Goal: Task Accomplishment & Management: Use online tool/utility

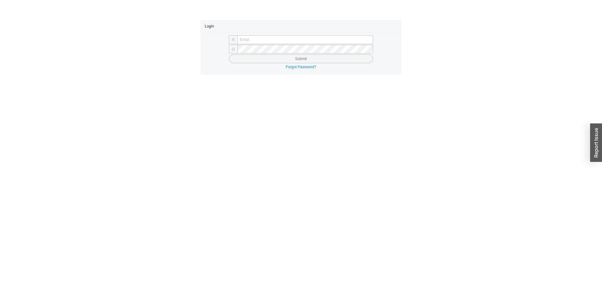
type input "yossi@asbathnj.com"
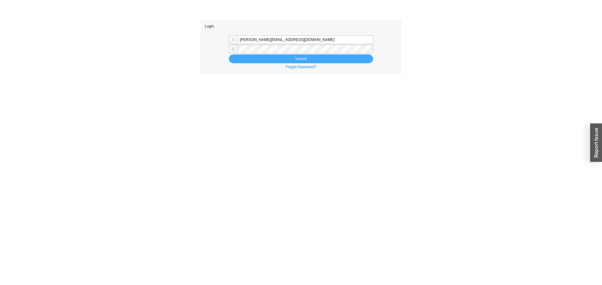
click at [265, 59] on button "Submit" at bounding box center [301, 59] width 144 height 9
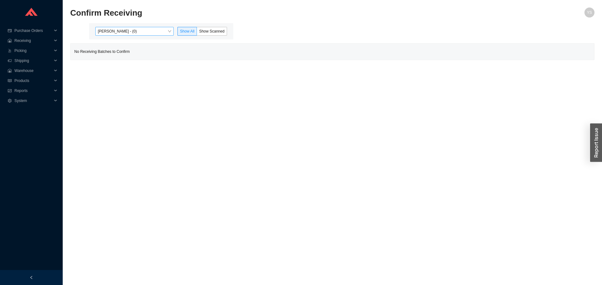
drag, startPoint x: 130, startPoint y: 38, endPoint x: 130, endPoint y: 32, distance: 6.0
click at [130, 37] on div "[PERSON_NAME] - (0) Show All Show Scanned" at bounding box center [161, 31] width 144 height 16
click at [130, 31] on span "[PERSON_NAME] - (0)" at bounding box center [134, 31] width 73 height 8
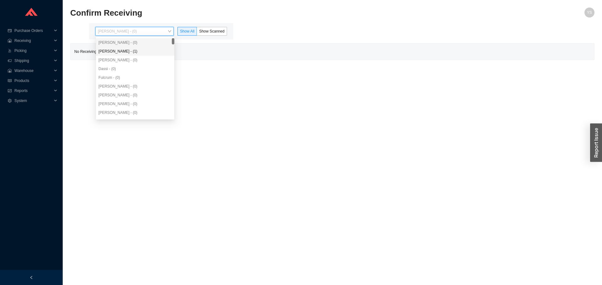
click at [132, 52] on div "Angel Negron - (1)" at bounding box center [134, 52] width 73 height 6
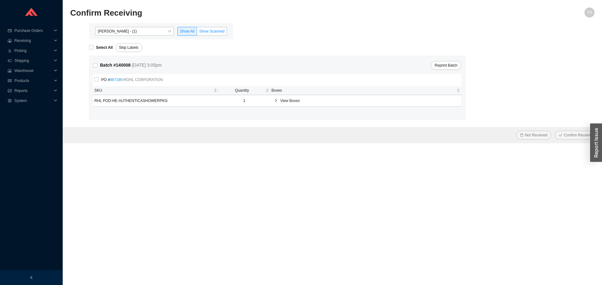
click at [225, 34] on label "Show Scanned" at bounding box center [212, 31] width 30 height 9
click at [197, 33] on input "Show Scanned" at bounding box center [197, 33] width 0 height 0
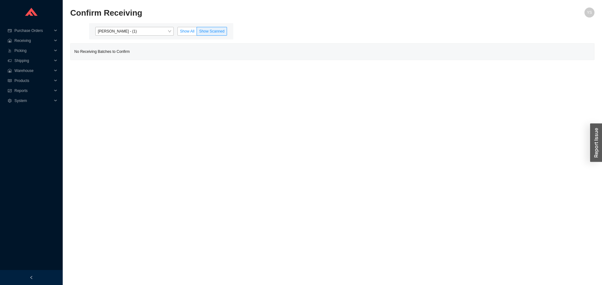
click at [183, 29] on span "Show All" at bounding box center [187, 31] width 14 height 4
click at [178, 33] on input "Show All" at bounding box center [178, 33] width 0 height 0
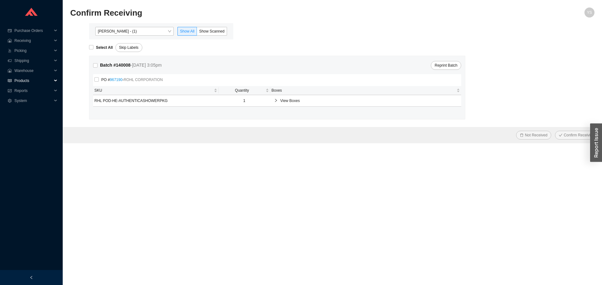
click at [32, 84] on span "Products" at bounding box center [33, 81] width 38 height 10
click at [28, 100] on span "Reports" at bounding box center [33, 101] width 38 height 10
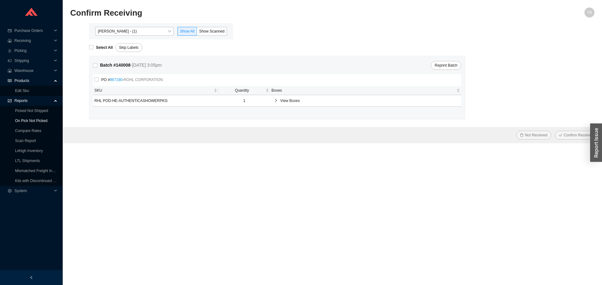
click at [31, 119] on link "On Pick Not Picked" at bounding box center [31, 121] width 32 height 4
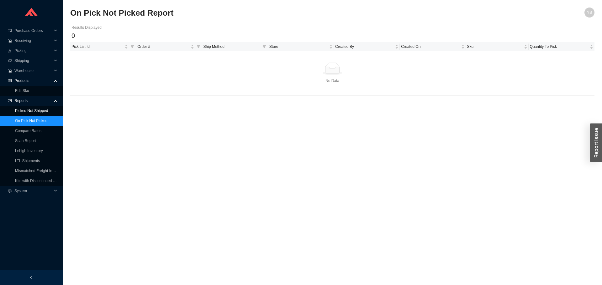
click at [41, 110] on link "Picked Not Shipped" at bounding box center [31, 111] width 33 height 4
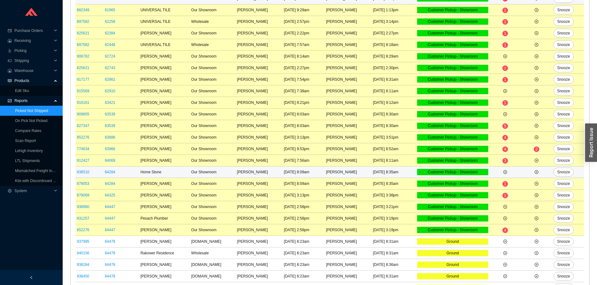
scroll to position [182, 0]
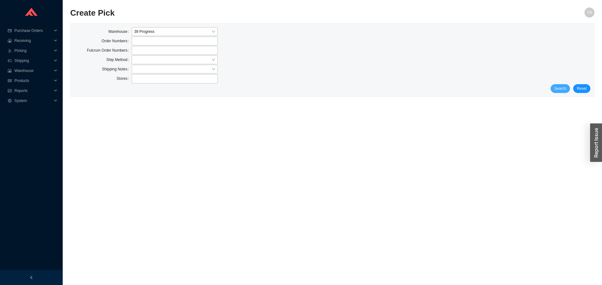
click at [556, 87] on span "Search" at bounding box center [560, 89] width 12 height 6
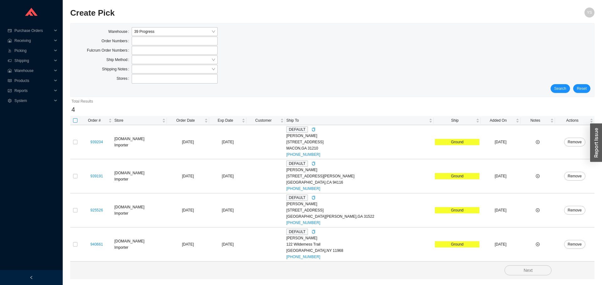
click at [77, 120] on input "checkbox" at bounding box center [75, 120] width 4 height 4
checkbox input "true"
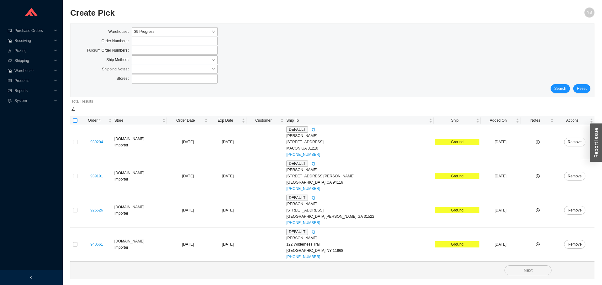
checkbox input "true"
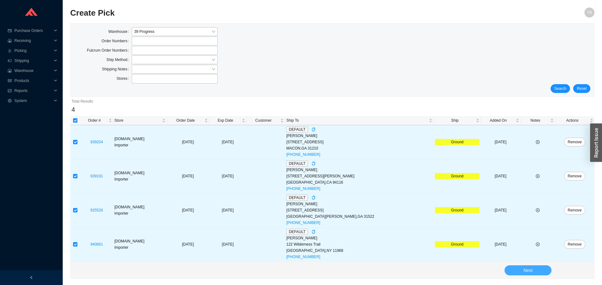
click at [526, 270] on span "Next" at bounding box center [527, 270] width 9 height 7
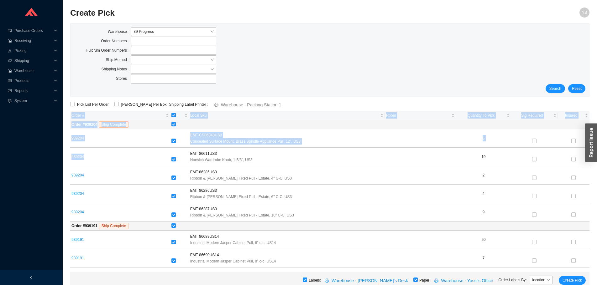
drag, startPoint x: 84, startPoint y: 158, endPoint x: 64, endPoint y: 159, distance: 20.1
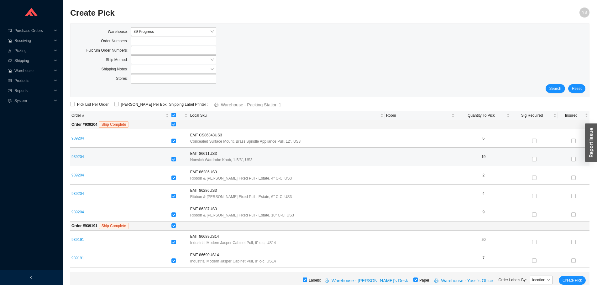
click at [120, 162] on td "939204" at bounding box center [120, 157] width 100 height 18
click at [96, 153] on td "939204" at bounding box center [120, 157] width 100 height 18
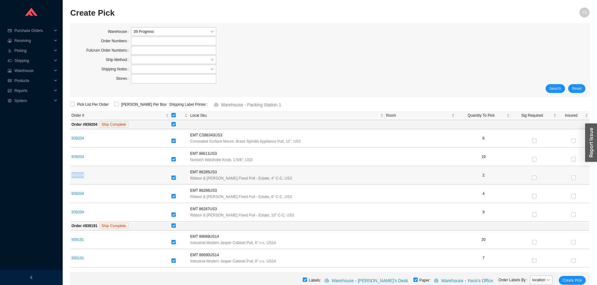
drag, startPoint x: 88, startPoint y: 173, endPoint x: 71, endPoint y: 175, distance: 16.4
click at [71, 175] on td "939204" at bounding box center [120, 175] width 100 height 18
copy link "939204"
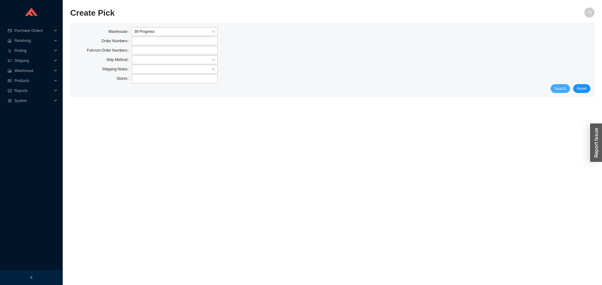
click at [565, 86] on span "Search" at bounding box center [560, 89] width 12 height 6
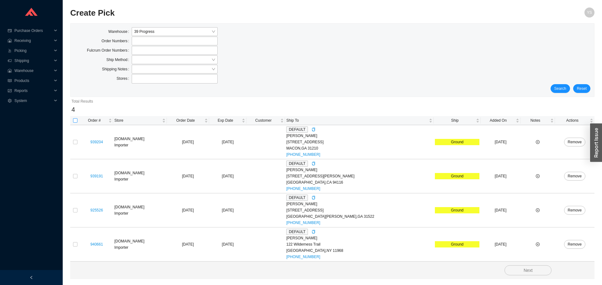
click at [75, 121] on input "checkbox" at bounding box center [75, 120] width 4 height 4
checkbox input "true"
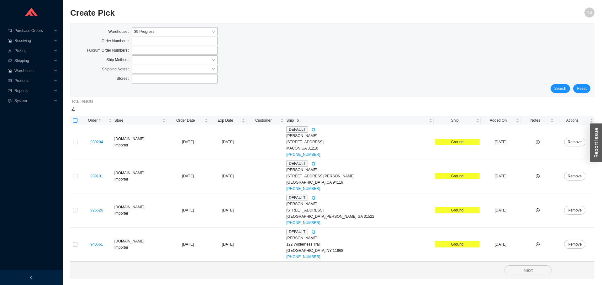
checkbox input "true"
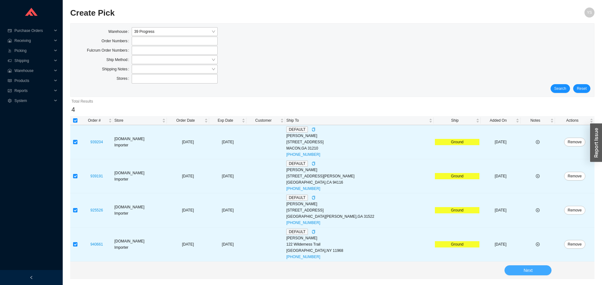
click at [514, 268] on button "Next" at bounding box center [527, 271] width 47 height 10
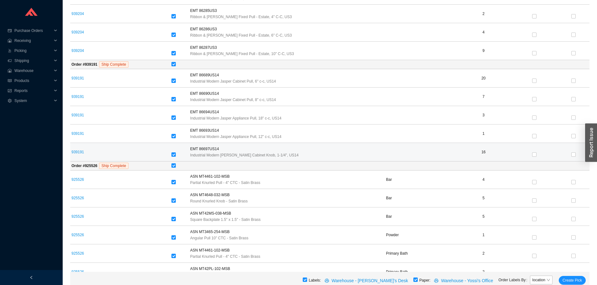
scroll to position [63, 0]
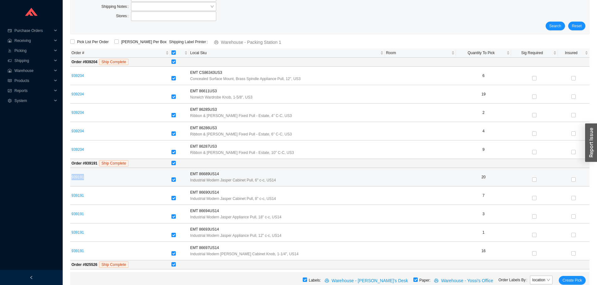
drag, startPoint x: 78, startPoint y: 179, endPoint x: 72, endPoint y: 178, distance: 6.6
click at [72, 178] on td "939191" at bounding box center [120, 177] width 100 height 18
copy link "939191"
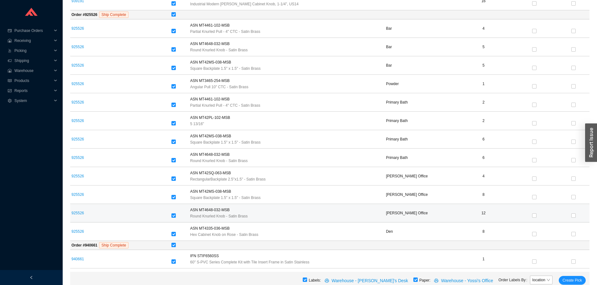
scroll to position [313, 0]
click at [176, 15] on input "checkbox" at bounding box center [173, 14] width 4 height 4
checkbox input "false"
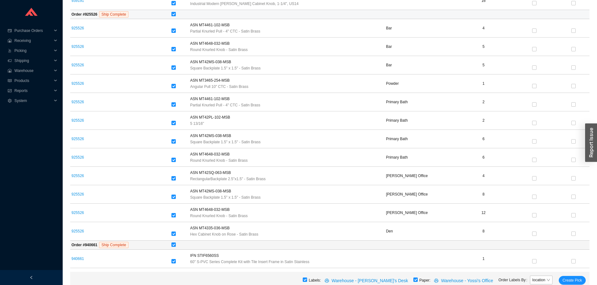
checkbox input "false"
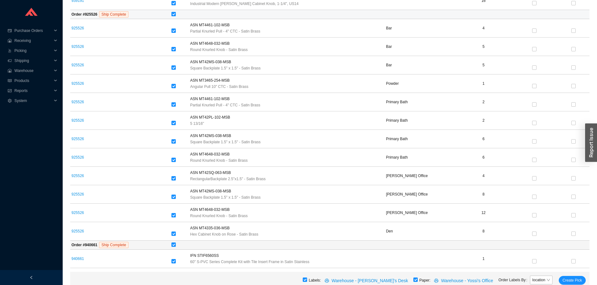
checkbox input "false"
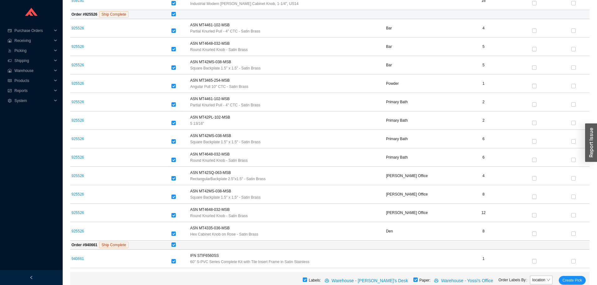
checkbox input "false"
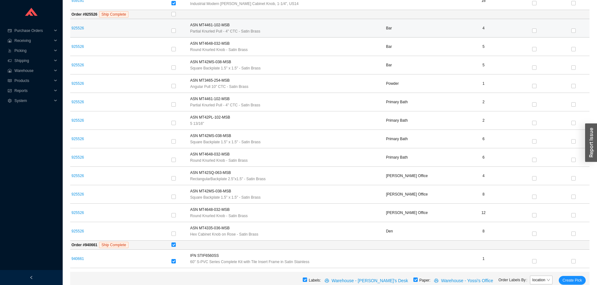
click at [182, 27] on div at bounding box center [179, 31] width 16 height 9
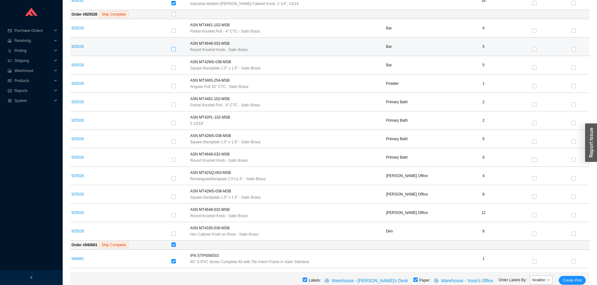
click at [176, 48] on input "checkbox" at bounding box center [173, 49] width 4 height 4
checkbox input "true"
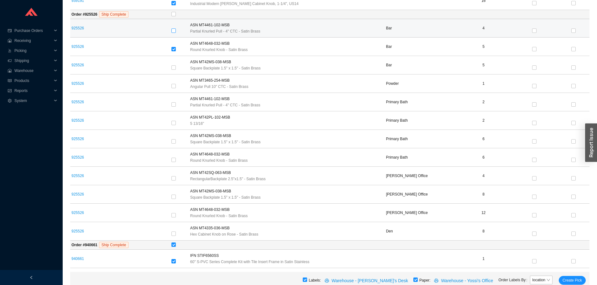
click at [176, 30] on input "checkbox" at bounding box center [173, 31] width 4 height 4
checkbox input "true"
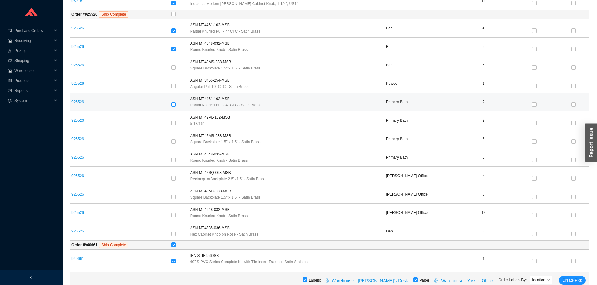
click at [176, 103] on input "checkbox" at bounding box center [173, 104] width 4 height 4
checkbox input "true"
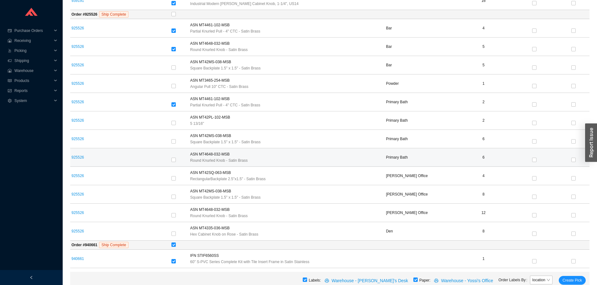
click at [183, 157] on div at bounding box center [179, 160] width 16 height 9
click at [176, 160] on input "checkbox" at bounding box center [173, 160] width 4 height 4
checkbox input "true"
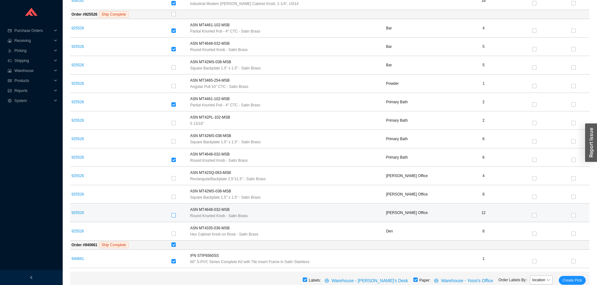
click at [176, 214] on input "checkbox" at bounding box center [173, 215] width 4 height 4
checkbox input "true"
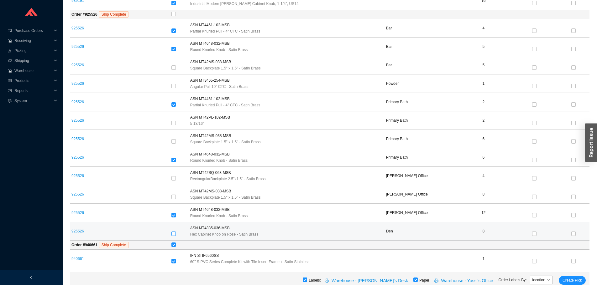
click at [176, 233] on input "checkbox" at bounding box center [173, 234] width 4 height 4
checkbox input "true"
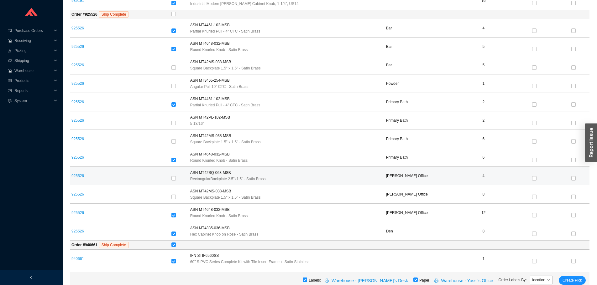
click at [186, 182] on div at bounding box center [179, 179] width 16 height 6
click at [176, 180] on input "checkbox" at bounding box center [173, 178] width 4 height 4
checkbox input "true"
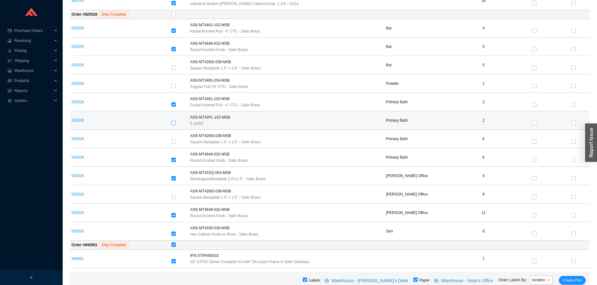
click at [176, 122] on input "checkbox" at bounding box center [173, 123] width 4 height 4
checkbox input "true"
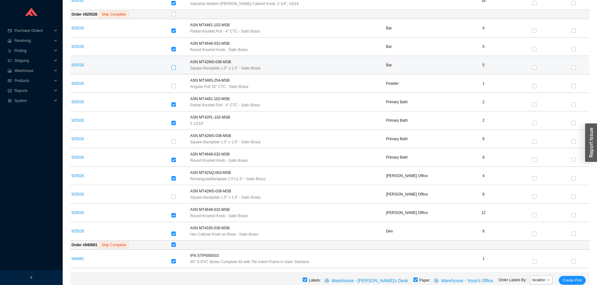
click at [176, 69] on input "checkbox" at bounding box center [173, 67] width 4 height 4
checkbox input "true"
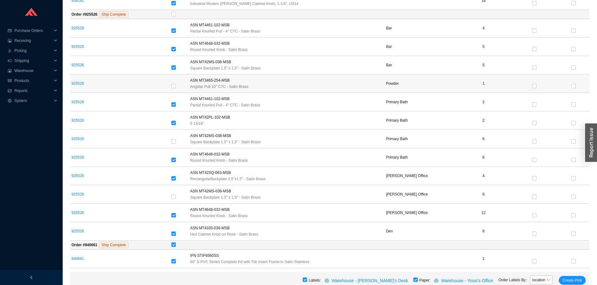
click at [177, 89] on td at bounding box center [179, 84] width 19 height 18
click at [178, 87] on td at bounding box center [179, 84] width 19 height 18
click at [176, 87] on input "checkbox" at bounding box center [173, 86] width 4 height 4
checkbox input "true"
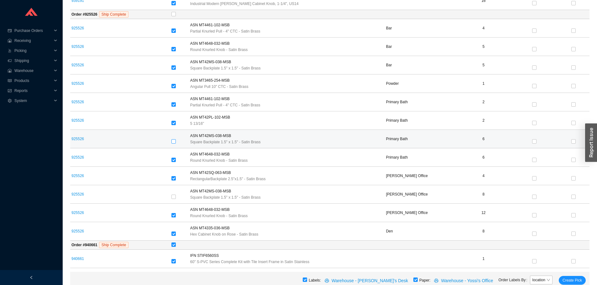
click at [176, 144] on input "checkbox" at bounding box center [173, 141] width 4 height 4
checkbox input "true"
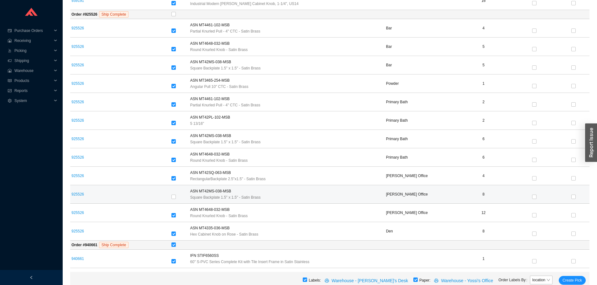
click at [185, 199] on div at bounding box center [179, 197] width 16 height 6
click at [176, 200] on label at bounding box center [173, 197] width 4 height 6
click at [176, 199] on input "checkbox" at bounding box center [173, 197] width 4 height 4
checkbox input "true"
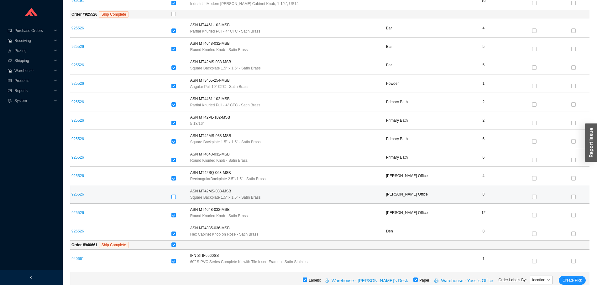
checkbox input "true"
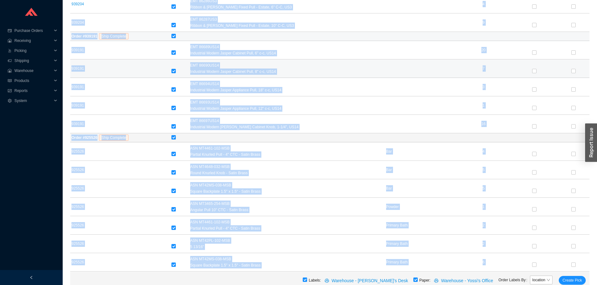
scroll to position [185, 0]
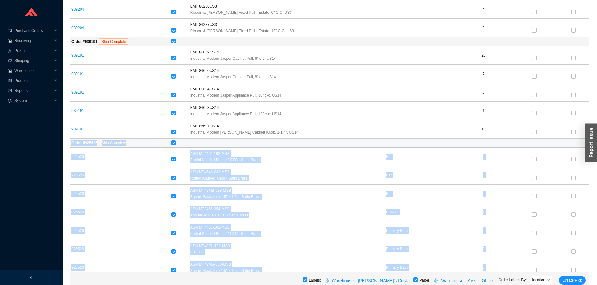
drag, startPoint x: 581, startPoint y: 217, endPoint x: 70, endPoint y: 143, distance: 515.4
click at [70, 143] on tbody "Order # 939204 Ship Complete 939204 EMT CS86343US3 Concealed Surface Mount, Bra…" at bounding box center [329, 176] width 519 height 480
click at [290, 190] on div "ASN MT42MS-038-MSB" at bounding box center [286, 191] width 193 height 6
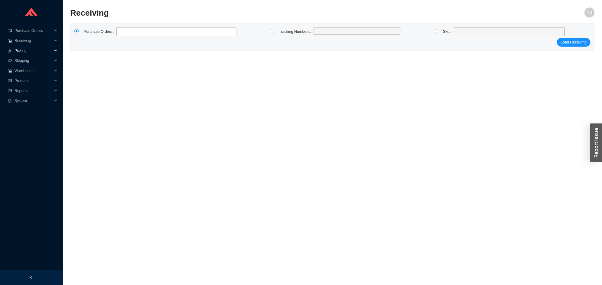
click at [28, 46] on span "Picking" at bounding box center [33, 51] width 38 height 10
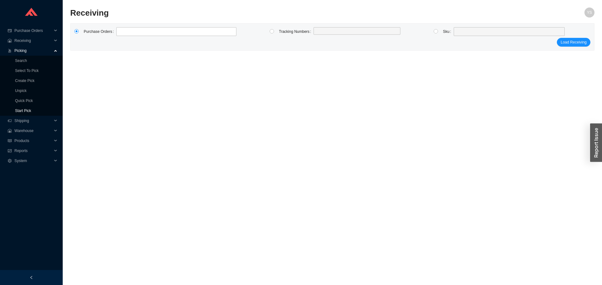
click at [31, 110] on link "Start Pick" at bounding box center [23, 111] width 16 height 4
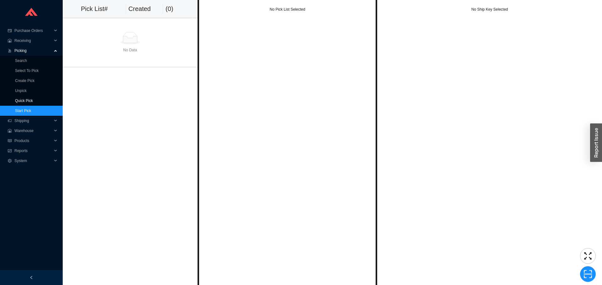
click at [32, 101] on link "Quick Pick" at bounding box center [24, 101] width 18 height 4
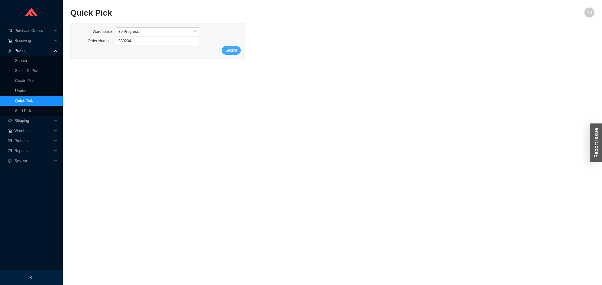
type input "939204"
click at [235, 52] on span "Submit" at bounding box center [231, 50] width 12 height 6
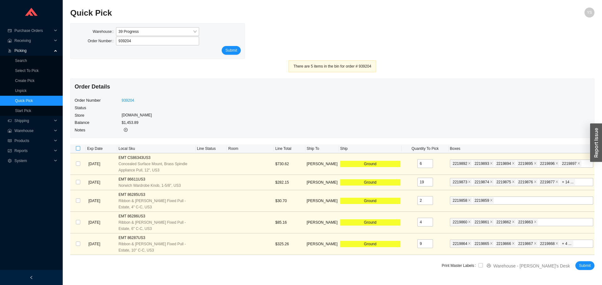
click at [79, 151] on input "checkbox" at bounding box center [78, 148] width 4 height 4
checkbox input "true"
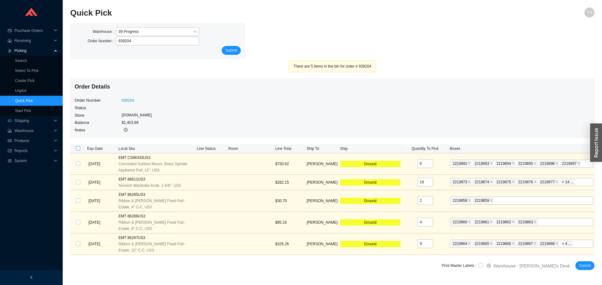
checkbox input "true"
click at [483, 267] on input "checkbox" at bounding box center [480, 266] width 4 height 4
checkbox input "true"
click at [586, 269] on span "Submit" at bounding box center [585, 266] width 12 height 6
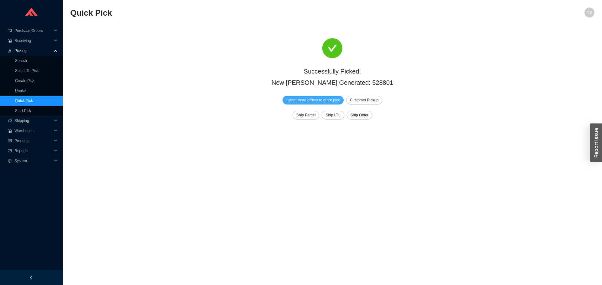
click at [323, 102] on span "Select more orders to quick pick" at bounding box center [313, 100] width 54 height 6
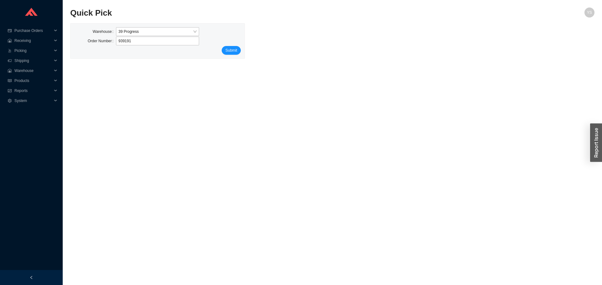
type input "939191"
click at [240, 57] on div "Warehouse 39 Progress Order Number 939191 Submit" at bounding box center [157, 40] width 174 height 35
click at [239, 53] on button "Submit" at bounding box center [231, 50] width 19 height 9
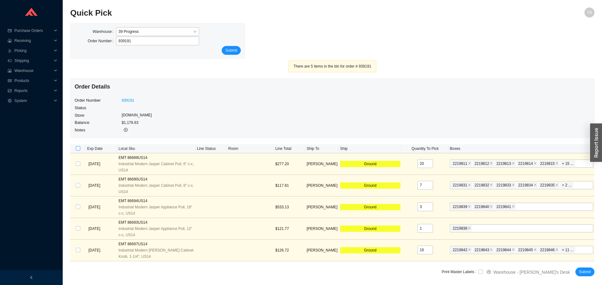
click at [80, 151] on label at bounding box center [78, 149] width 4 height 6
click at [80, 151] on input "checkbox" at bounding box center [78, 148] width 4 height 4
checkbox input "true"
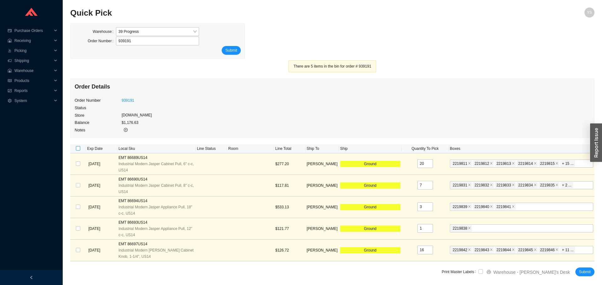
checkbox input "true"
click at [483, 271] on input "checkbox" at bounding box center [480, 272] width 4 height 4
checkbox input "true"
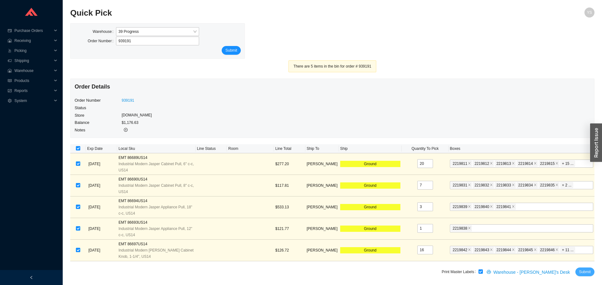
click at [583, 270] on span "Submit" at bounding box center [585, 272] width 12 height 6
